Goal: Communication & Community: Participate in discussion

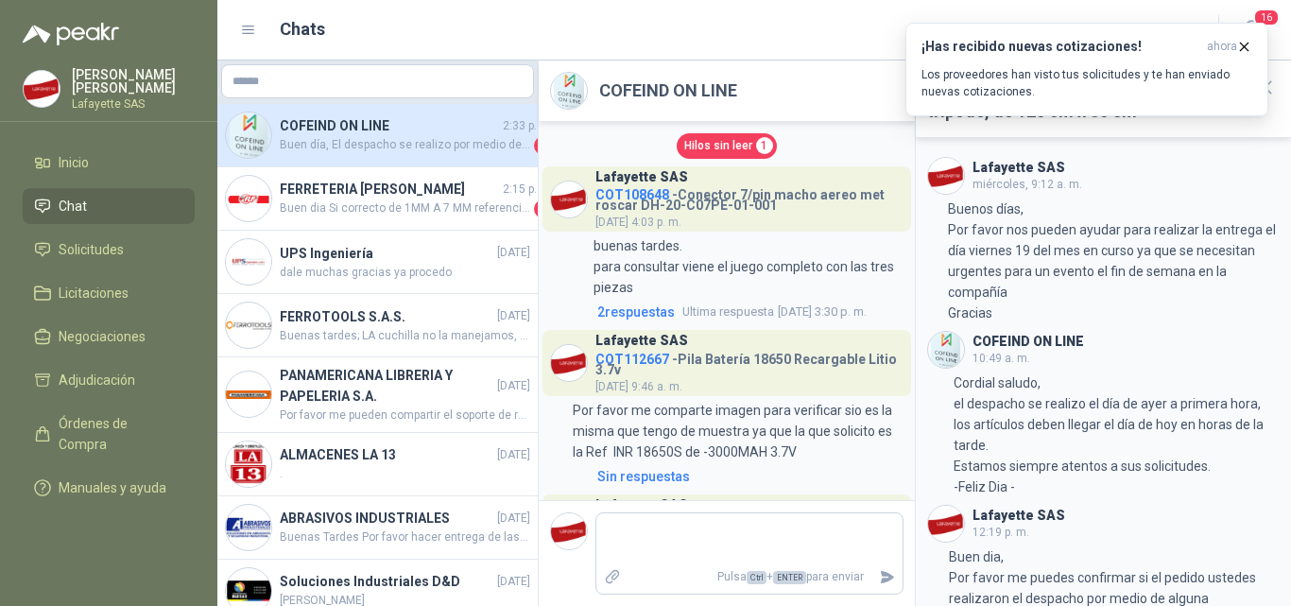
scroll to position [145, 0]
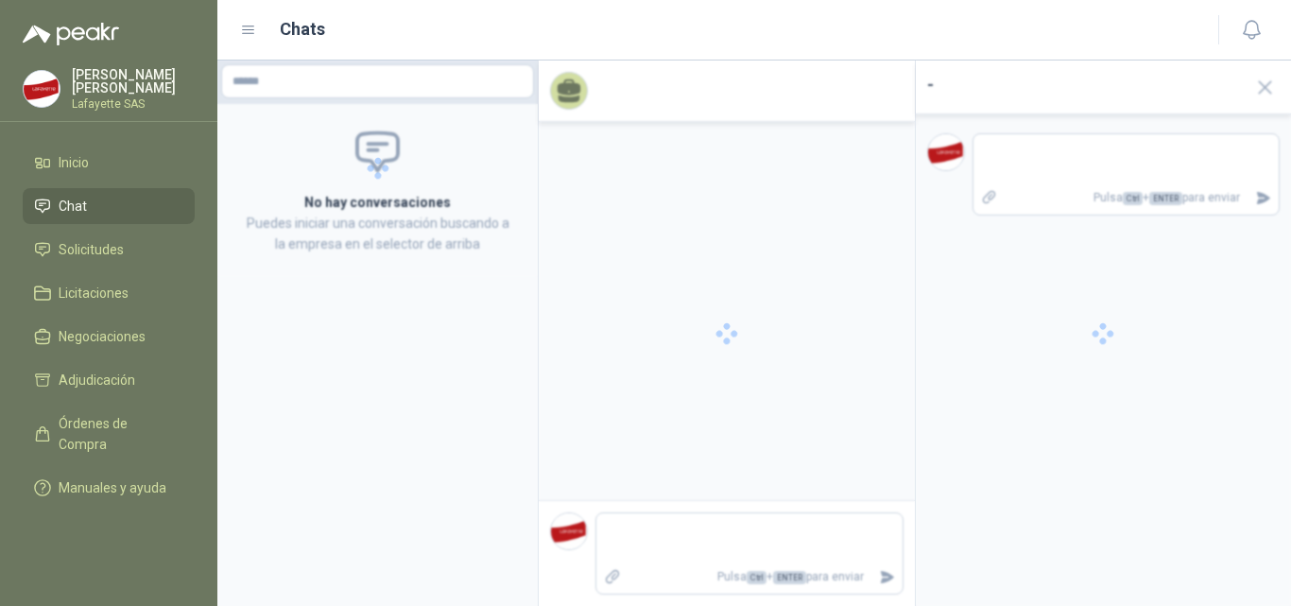
scroll to position [2971, 0]
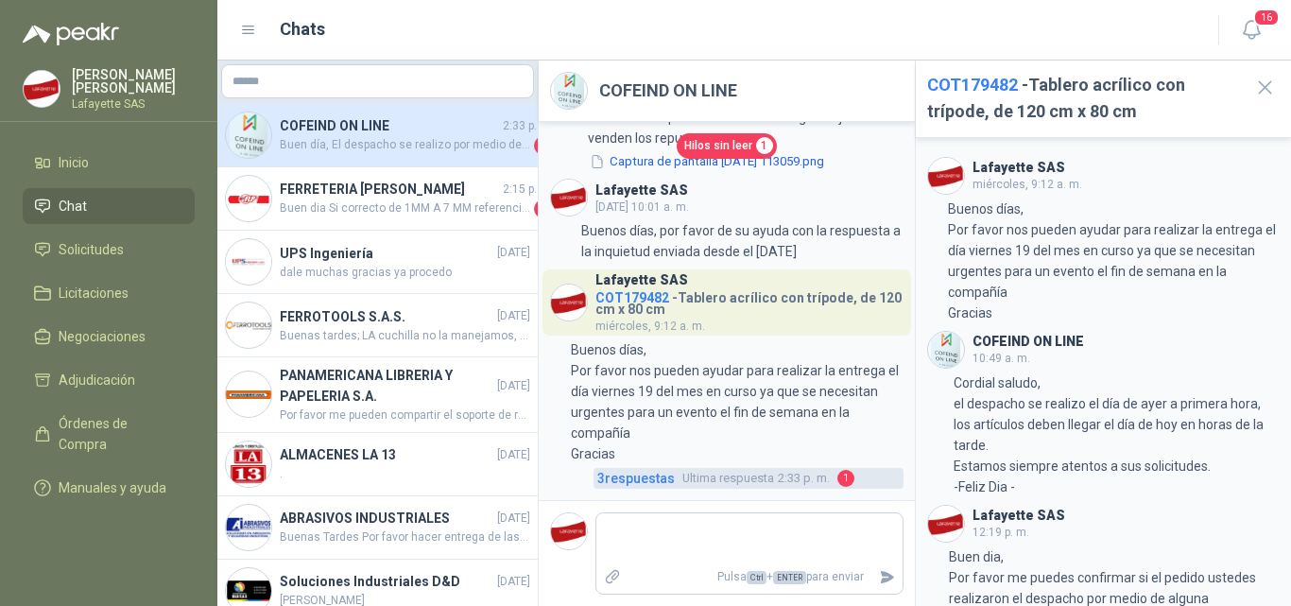
click at [642, 477] on span "3 respuesta s" at bounding box center [635, 478] width 77 height 21
click at [653, 477] on span "3 respuesta s" at bounding box center [635, 478] width 77 height 21
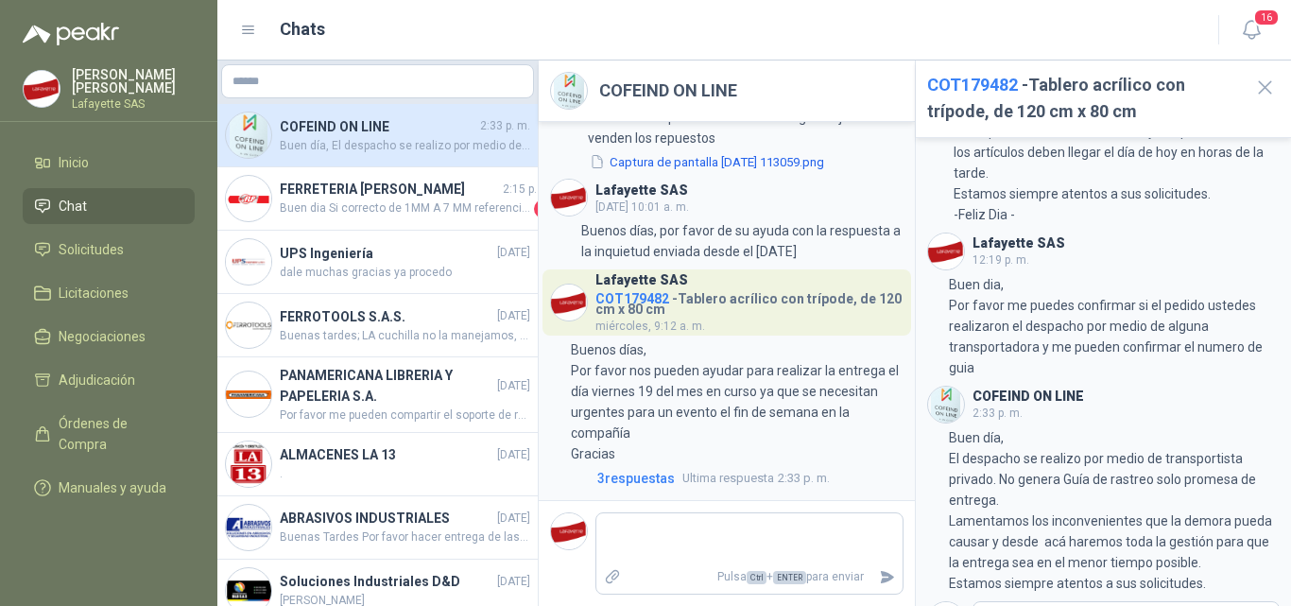
scroll to position [360, 0]
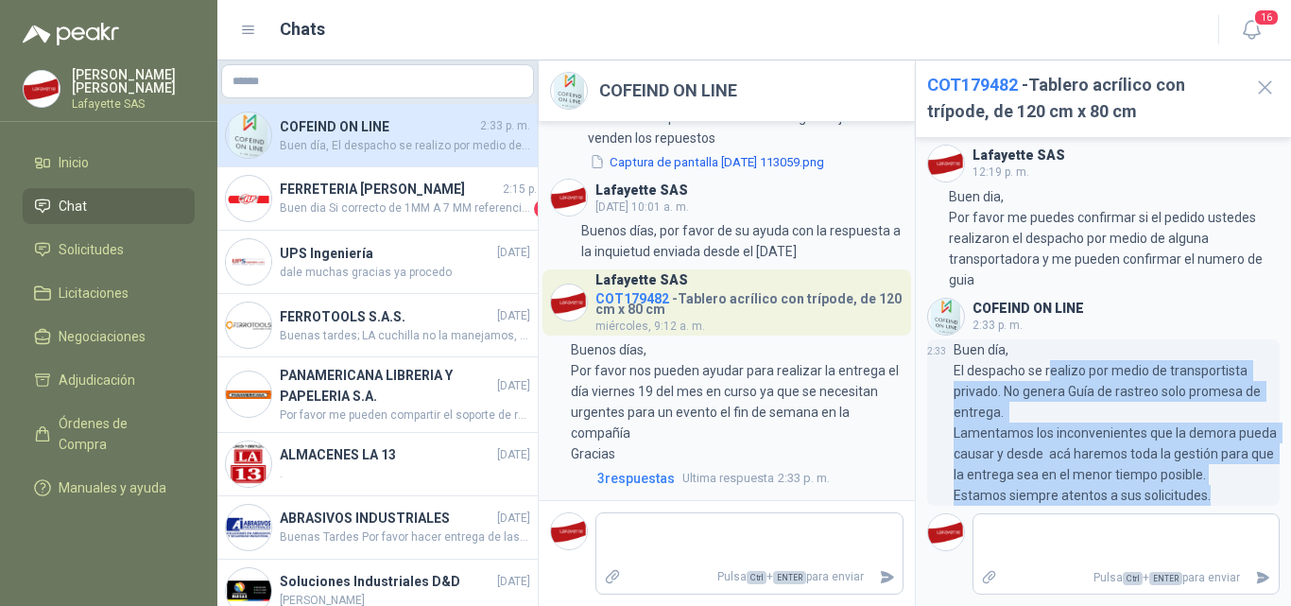
drag, startPoint x: 1052, startPoint y: 365, endPoint x: 1220, endPoint y: 486, distance: 207.1
click at [1220, 486] on p "Buen día, El despacho se realizo por medio de transportista privado. No genera …" at bounding box center [1116, 422] width 327 height 166
drag, startPoint x: 975, startPoint y: 369, endPoint x: 1108, endPoint y: 500, distance: 186.4
click at [1108, 500] on p "Buen día, El despacho se realizo por medio de transportista privado. No genera …" at bounding box center [1116, 422] width 327 height 166
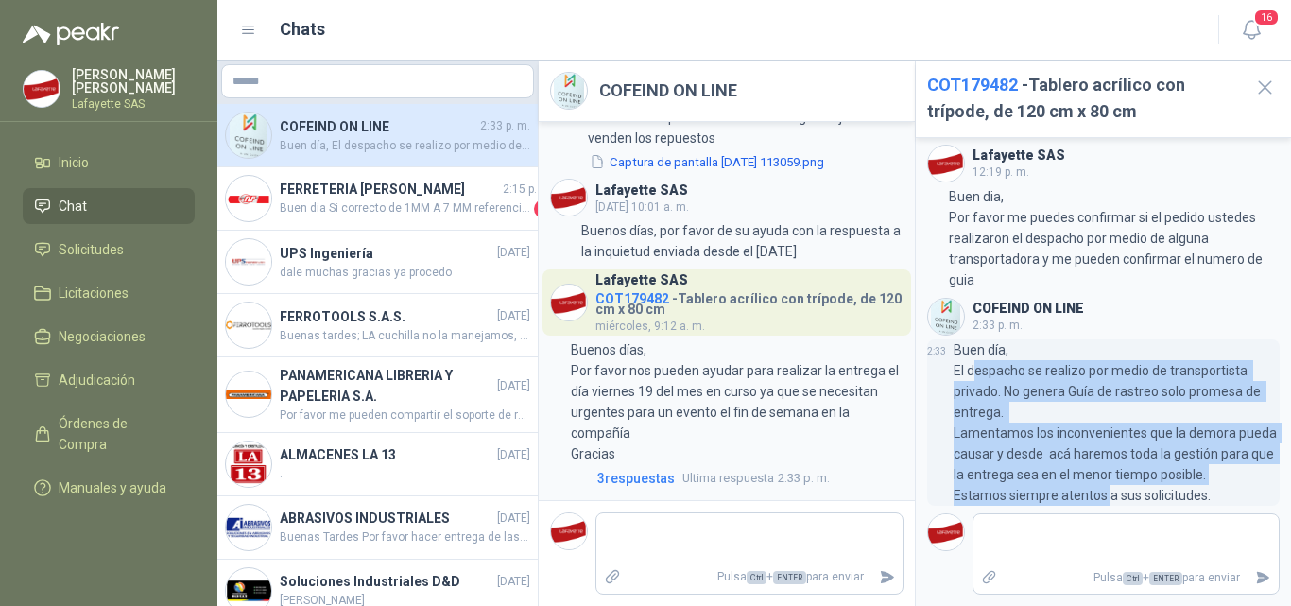
click at [1108, 500] on p "Buen día, El despacho se realizo por medio de transportista privado. No genera …" at bounding box center [1116, 422] width 327 height 166
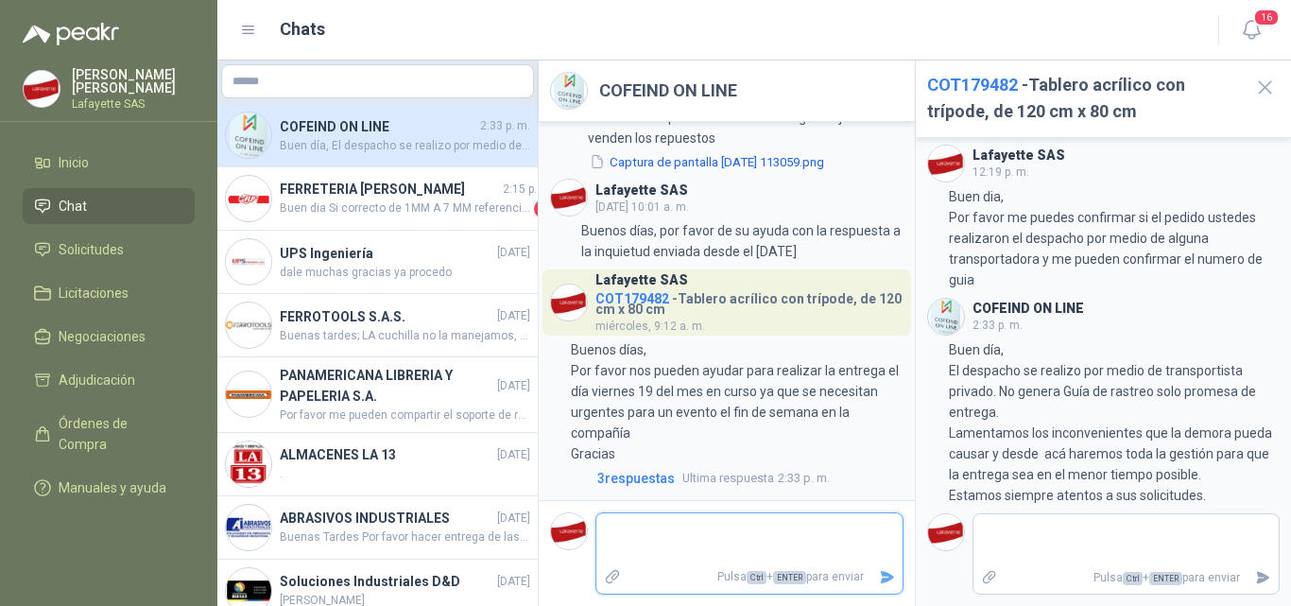
click at [727, 544] on textarea at bounding box center [749, 538] width 306 height 43
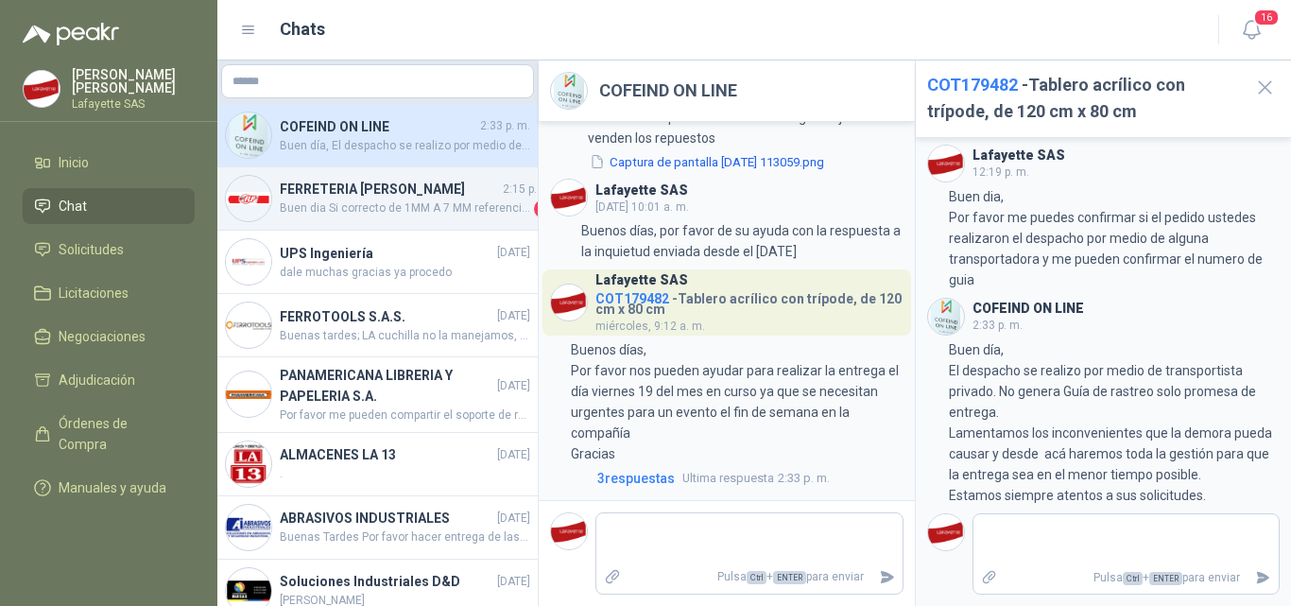
click at [368, 222] on div "FERRETERIA LUIS PENAGOS SAS 2:15 p. m. Buen dia Si correcto de 1MM A 7 MM refer…" at bounding box center [377, 198] width 320 height 63
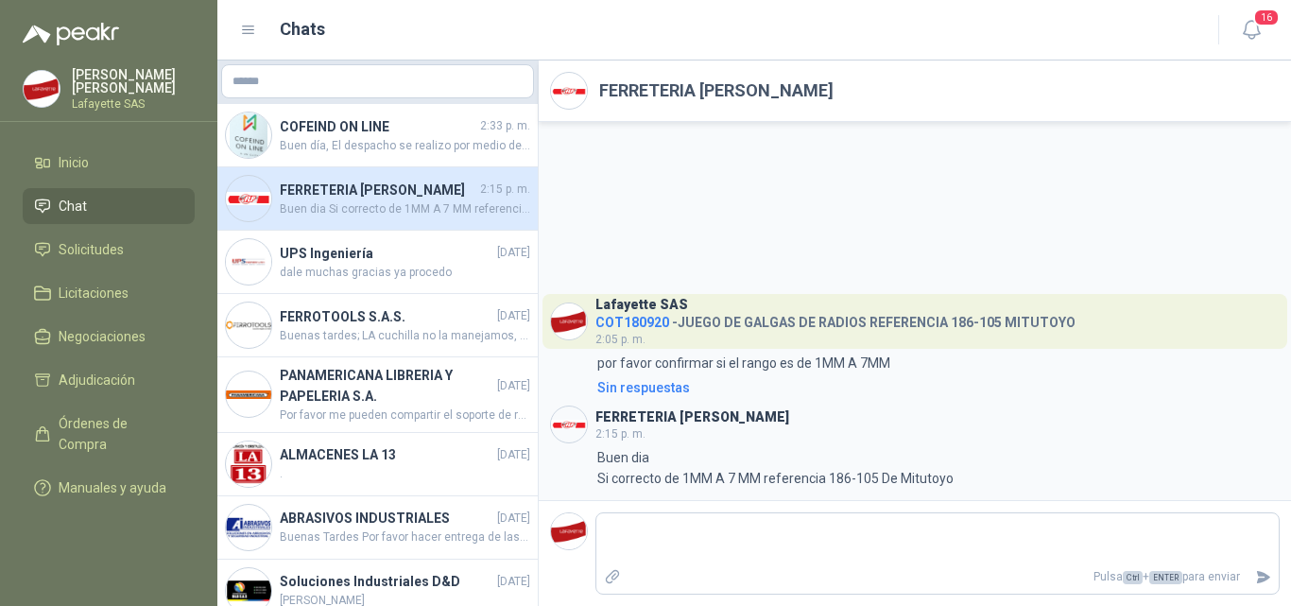
drag, startPoint x: 374, startPoint y: 137, endPoint x: 330, endPoint y: 209, distance: 84.4
click at [330, 200] on h4 "FERRETERIA [PERSON_NAME]" at bounding box center [378, 190] width 197 height 21
